Goal: Task Accomplishment & Management: Manage account settings

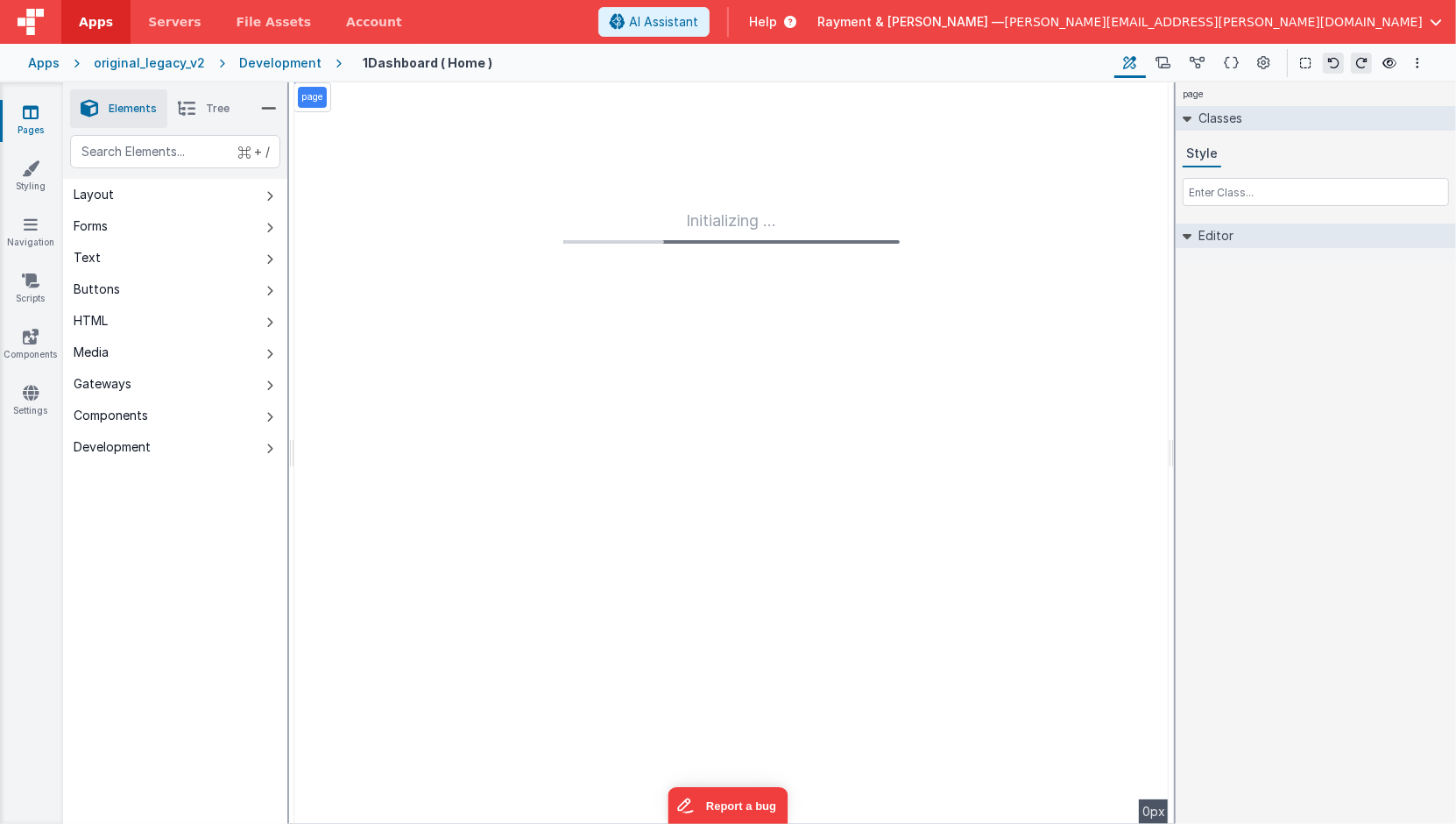
click at [109, 22] on link "Apps" at bounding box center [97, 22] width 70 height 44
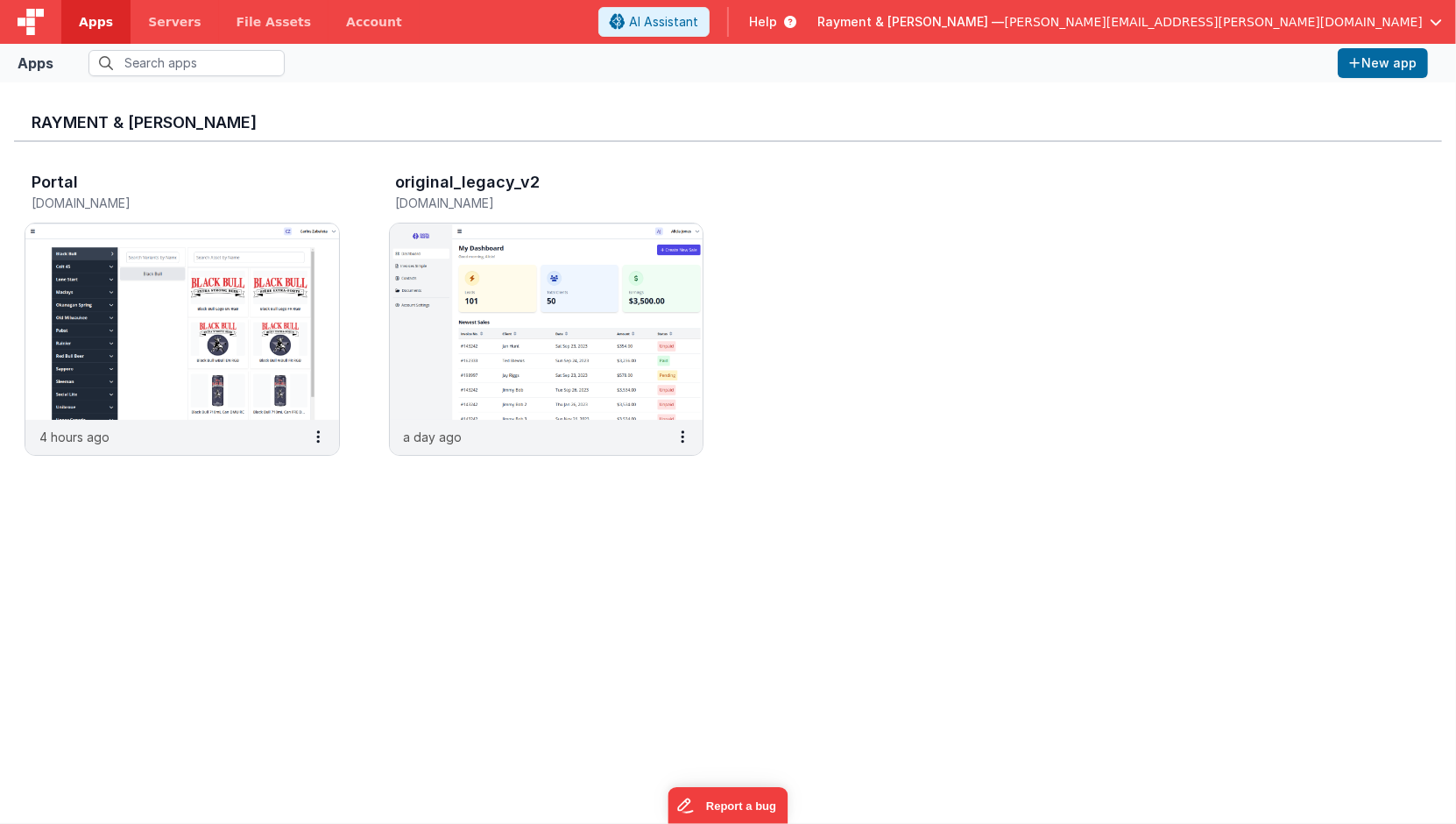
click at [992, 189] on div "Portal [DOMAIN_NAME] 4 hours ago original_legacy_v2 [DOMAIN_NAME] a day ago" at bounding box center [728, 319] width 1428 height 354
click at [34, 13] on img at bounding box center [31, 22] width 26 height 26
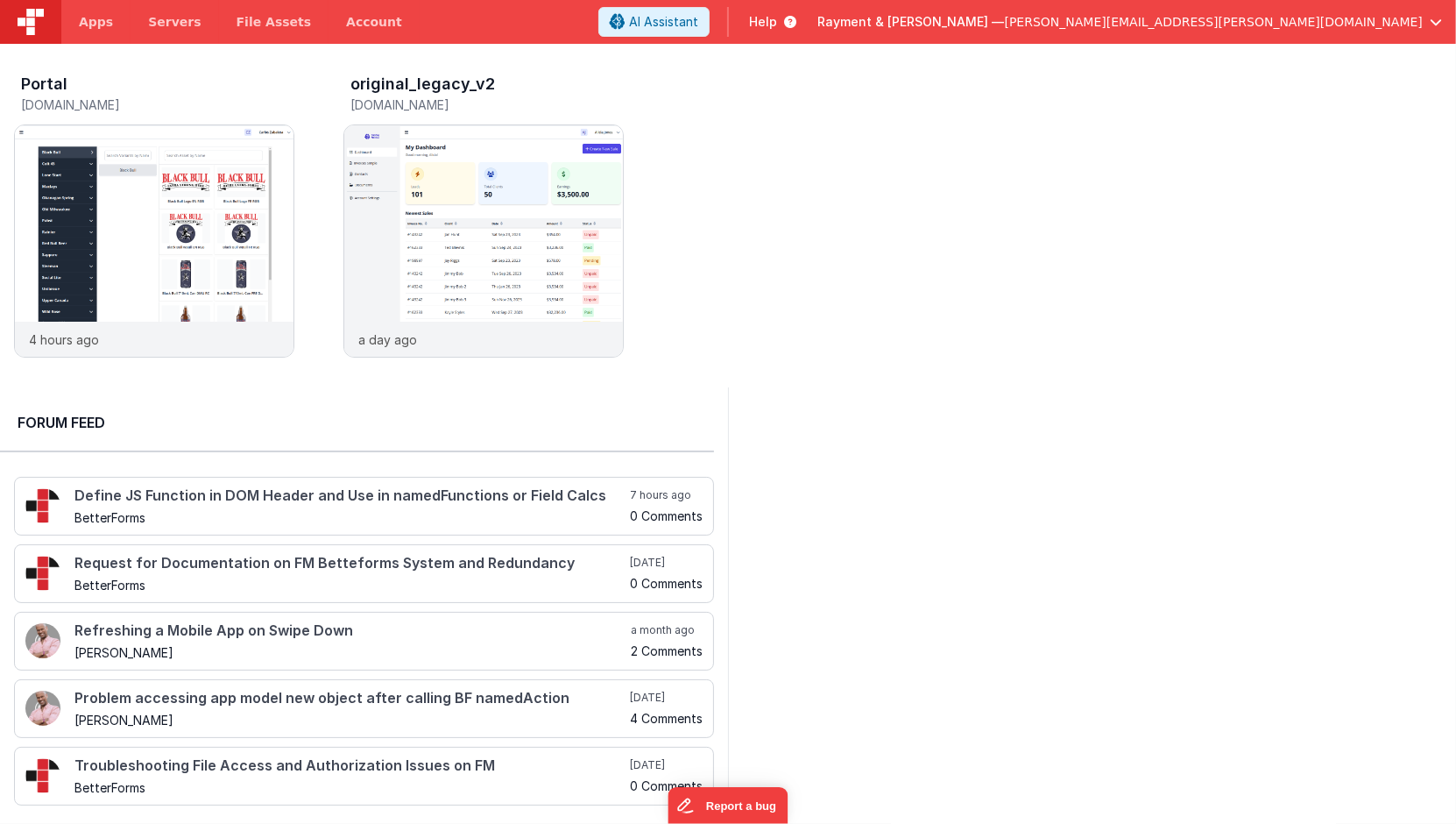
click at [1242, 27] on span "[PERSON_NAME][EMAIL_ADDRESS][PERSON_NAME][DOMAIN_NAME]" at bounding box center [1214, 22] width 418 height 18
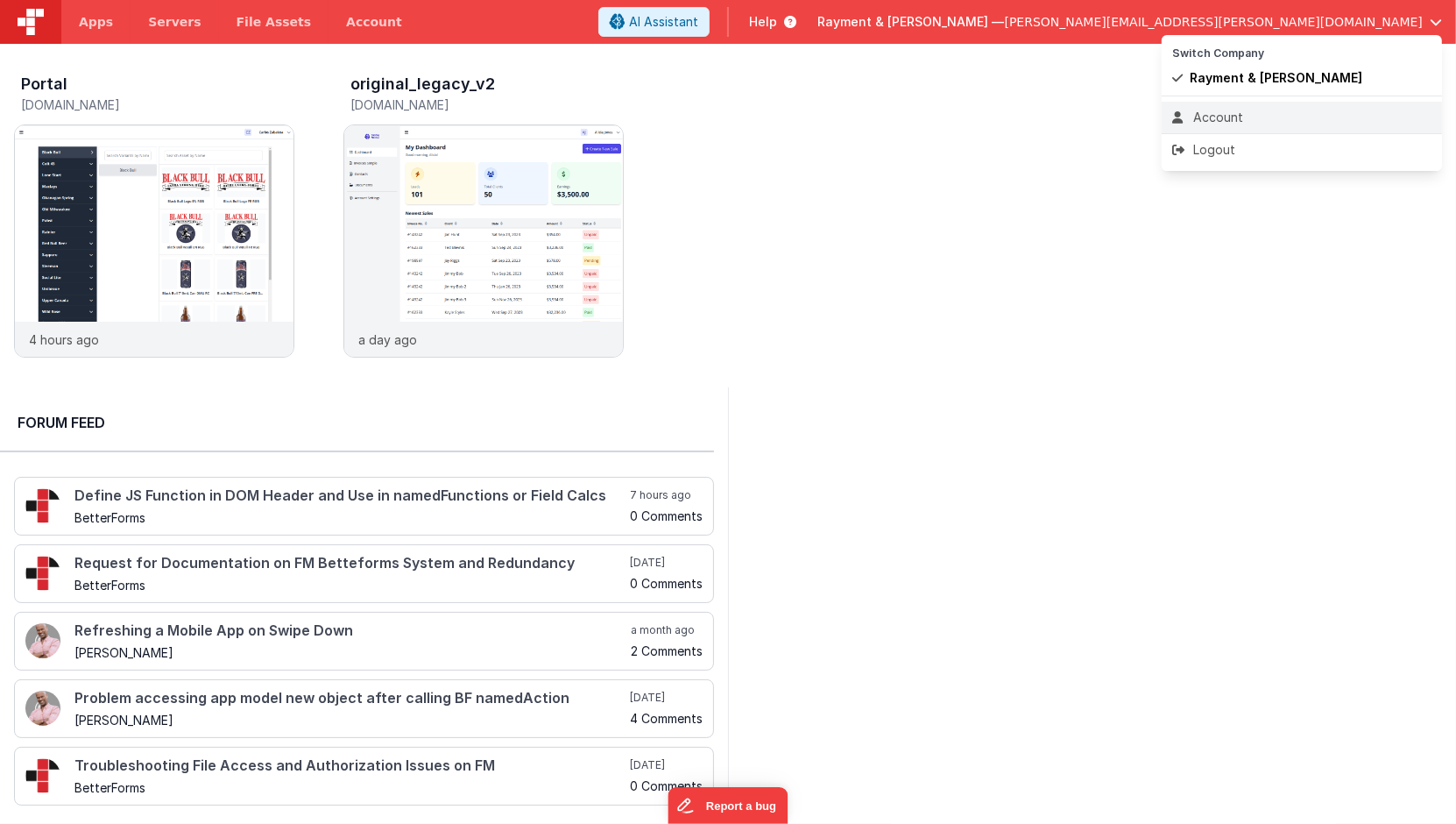
click at [1206, 108] on div "Account" at bounding box center [1302, 117] width 260 height 18
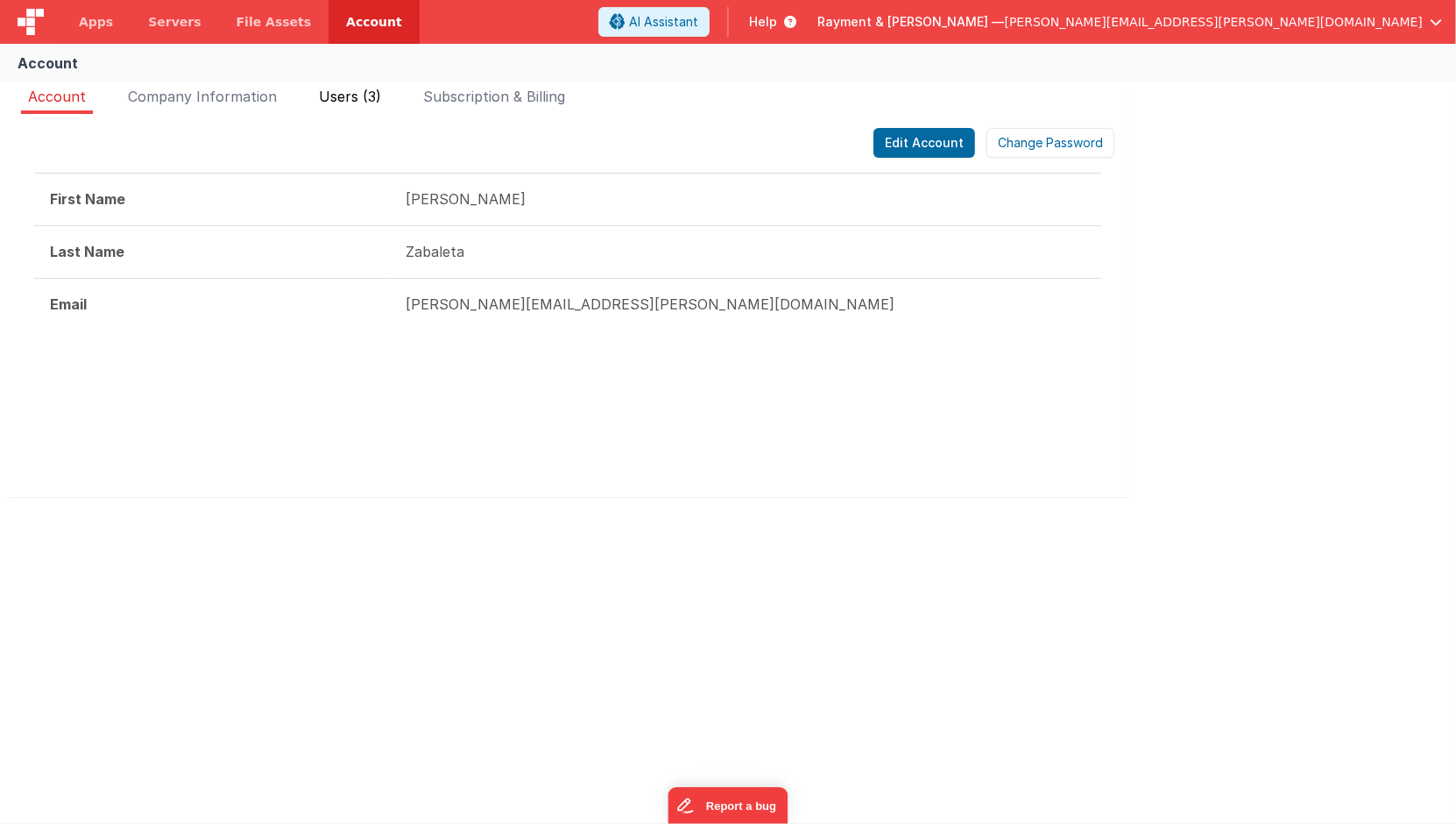
click at [348, 92] on span "Users (3)" at bounding box center [349, 97] width 63 height 18
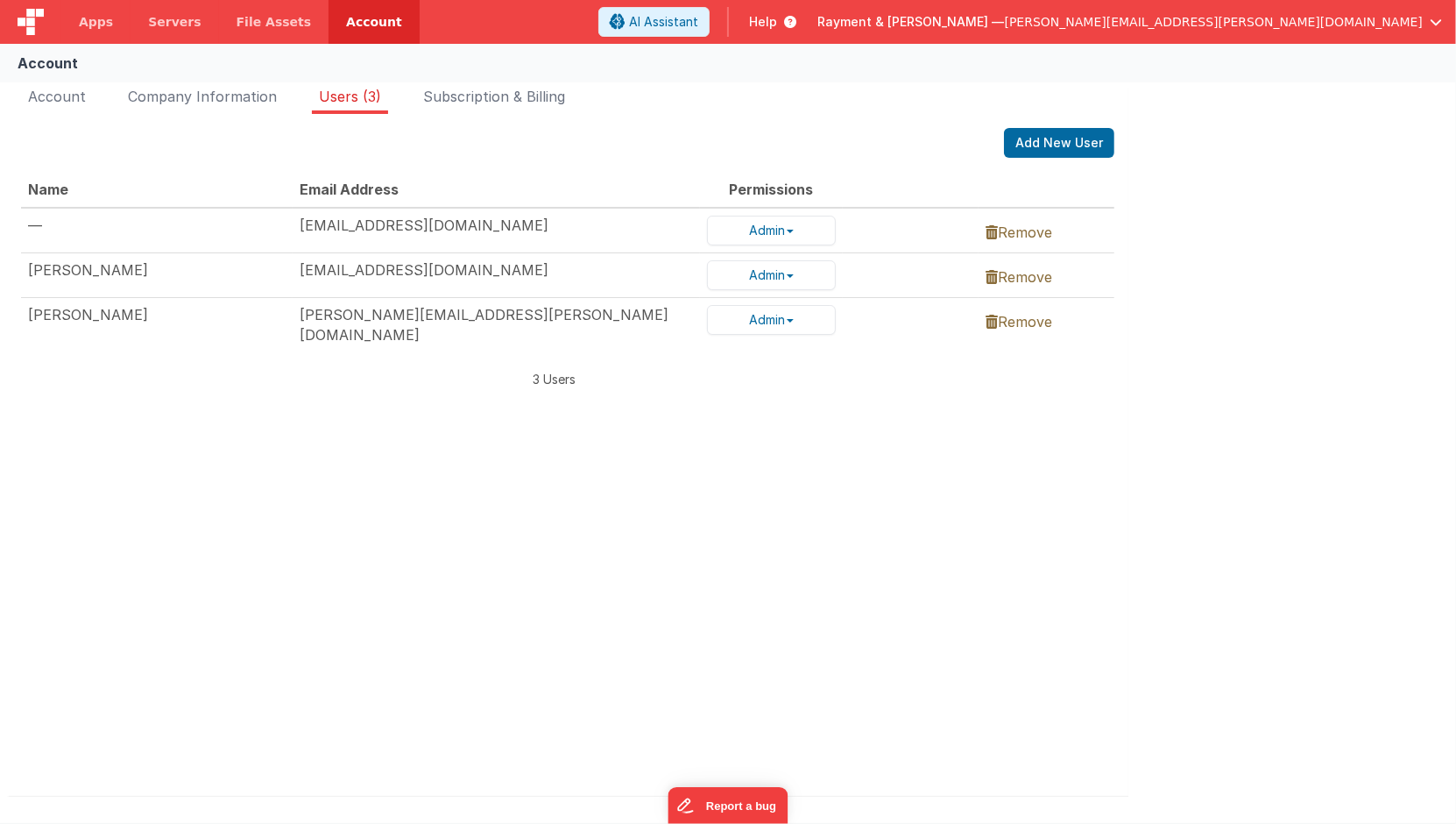
click at [453, 222] on td "[EMAIL_ADDRESS][DOMAIN_NAME]" at bounding box center [496, 231] width 407 height 46
click at [421, 271] on td "[EMAIL_ADDRESS][DOMAIN_NAME]" at bounding box center [496, 275] width 407 height 45
click at [444, 303] on td "[PERSON_NAME][EMAIL_ADDRESS][PERSON_NAME][DOMAIN_NAME]" at bounding box center [496, 323] width 407 height 55
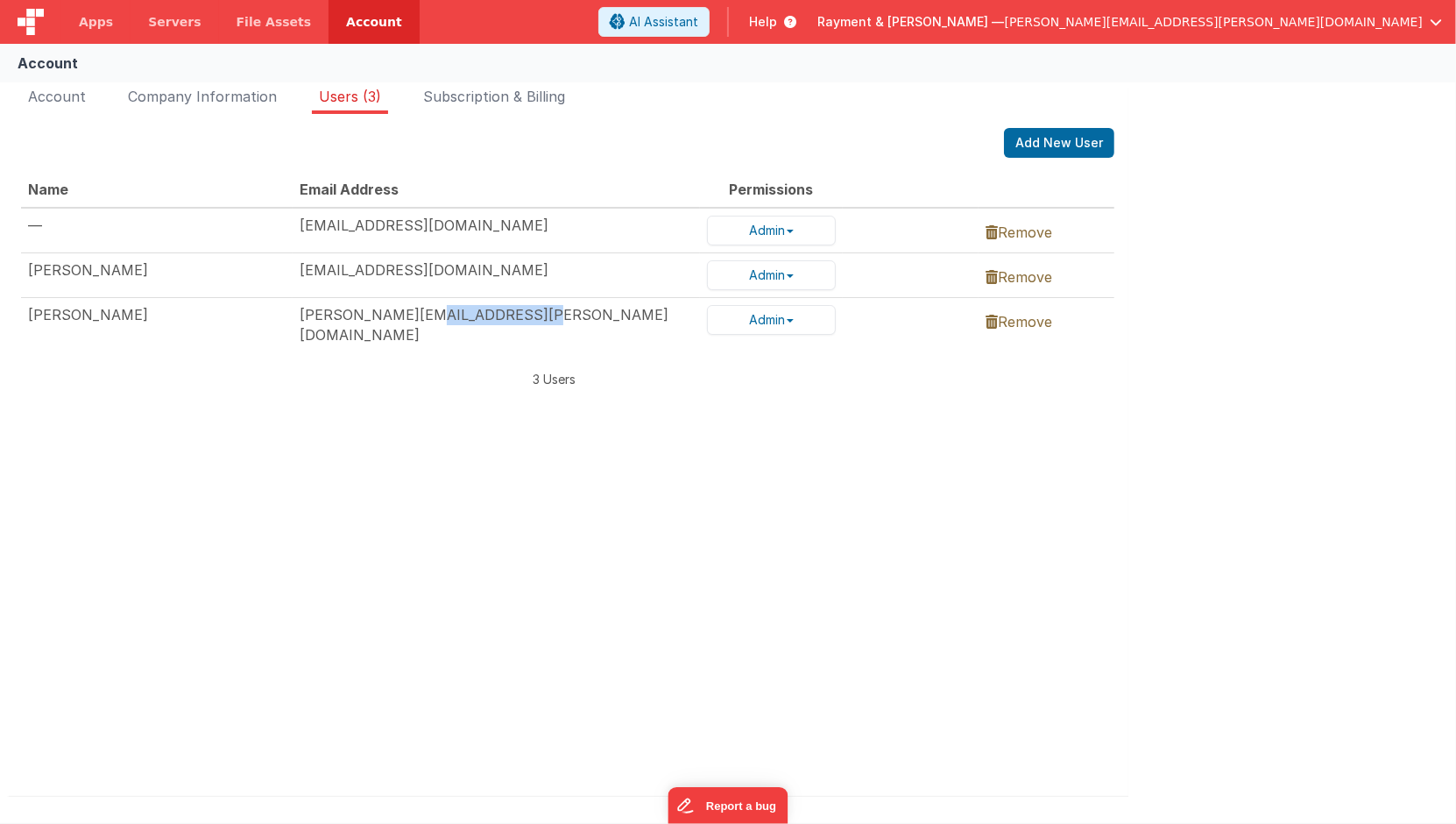
click at [444, 303] on td "[PERSON_NAME][EMAIL_ADDRESS][PERSON_NAME][DOMAIN_NAME]" at bounding box center [496, 323] width 407 height 55
click at [420, 311] on td "[PERSON_NAME][EMAIL_ADDRESS][PERSON_NAME][DOMAIN_NAME]" at bounding box center [496, 323] width 407 height 55
drag, startPoint x: 414, startPoint y: 311, endPoint x: 571, endPoint y: 310, distance: 157.0
click at [571, 310] on td "[PERSON_NAME][EMAIL_ADDRESS][PERSON_NAME][DOMAIN_NAME]" at bounding box center [496, 323] width 407 height 55
click at [166, 246] on td "—" at bounding box center [156, 231] width 272 height 46
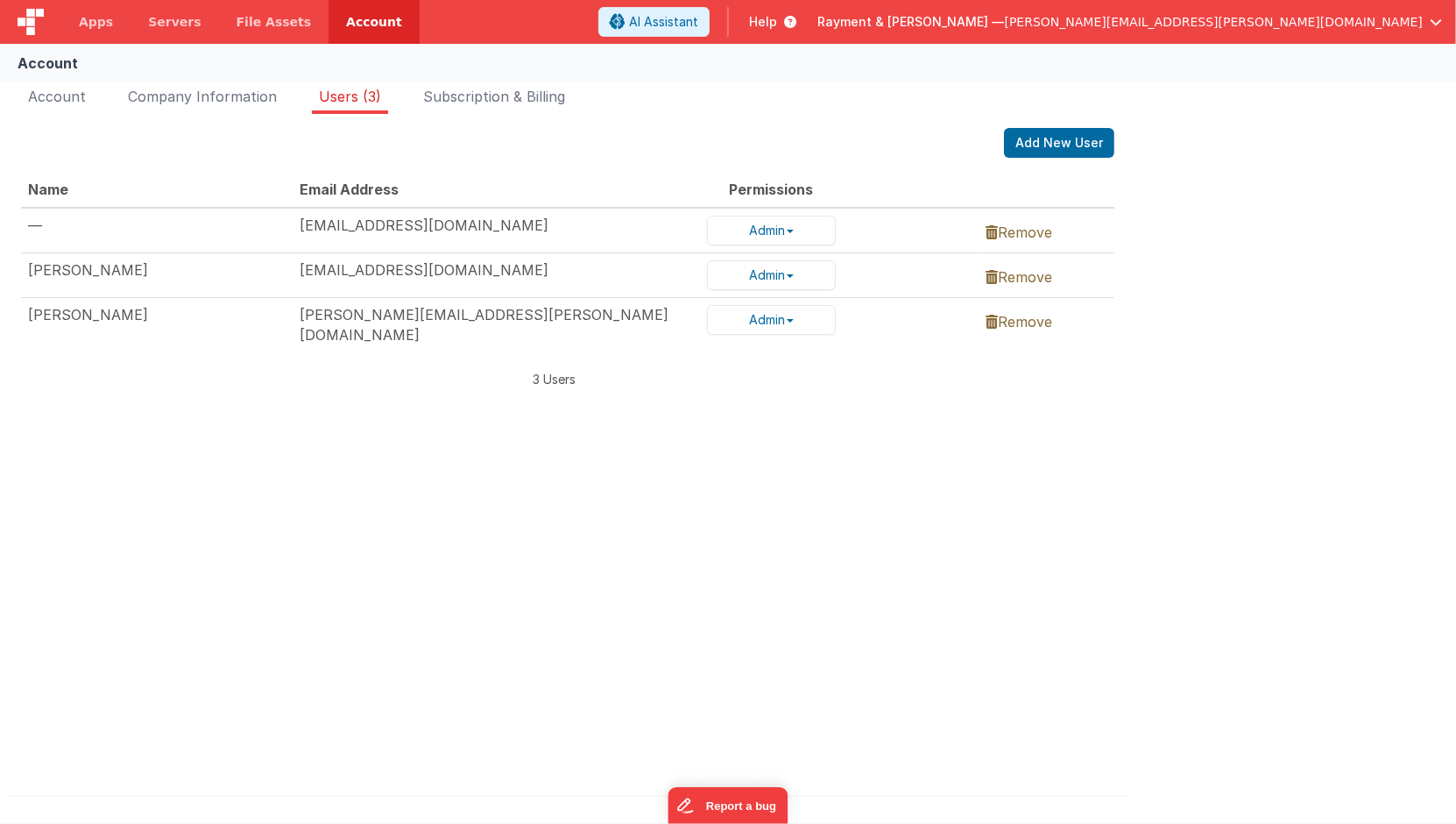
drag, startPoint x: 22, startPoint y: 224, endPoint x: 540, endPoint y: 231, distance: 518.0
click at [540, 231] on tr "— [EMAIL_ADDRESS][DOMAIN_NAME] Admin Admin User Remove" at bounding box center [567, 231] width 1094 height 46
click at [794, 318] on span "button" at bounding box center [790, 320] width 7 height 4
click at [829, 403] on div "Name Email Address Permissions — [EMAIL_ADDRESS][DOMAIN_NAME] Admin Admin User …" at bounding box center [567, 461] width 1094 height 578
click at [737, 611] on div "Name Email Address Permissions — [EMAIL_ADDRESS][DOMAIN_NAME] Admin Admin User …" at bounding box center [567, 461] width 1094 height 578
